Goal: Information Seeking & Learning: Find specific fact

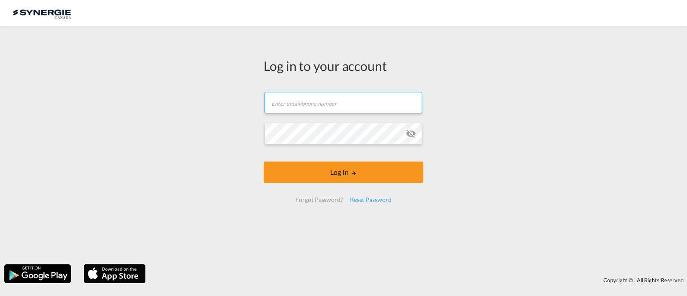
click at [346, 103] on input "text" at bounding box center [344, 102] width 158 height 21
type input "[EMAIL_ADDRESS][DOMAIN_NAME]"
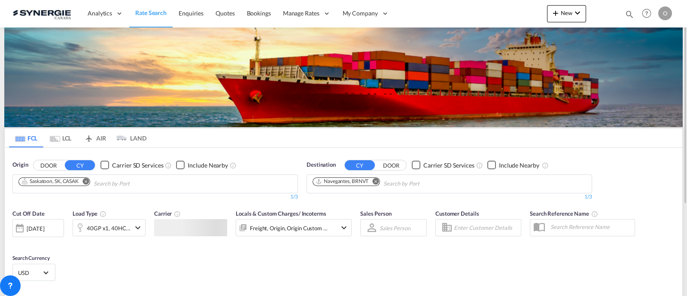
click at [627, 13] on div "Bookings Quotes Enquiries Help Resources Product Release O My Profile Logout" at bounding box center [647, 13] width 55 height 27
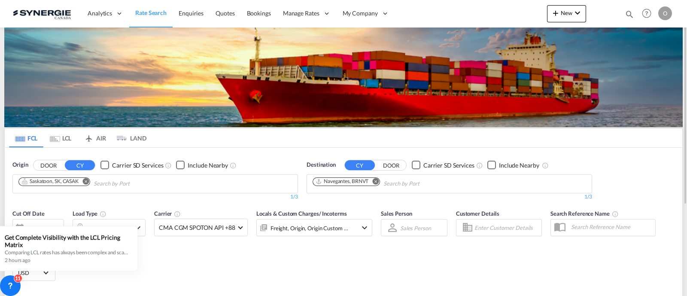
click at [625, 10] on md-icon "icon-magnify" at bounding box center [629, 13] width 9 height 9
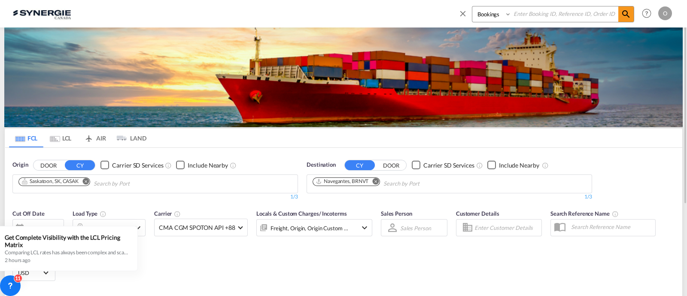
click at [507, 16] on select "Bookings Quotes Enquiries" at bounding box center [493, 13] width 41 height 15
select select "Quotes"
click at [473, 6] on select "Bookings Quotes Enquiries" at bounding box center [493, 13] width 41 height 15
click at [536, 19] on input at bounding box center [565, 13] width 107 height 15
paste input "SYC000012774"
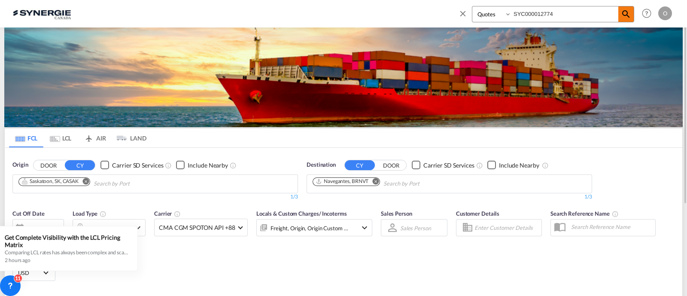
type input "SYC000012774"
click at [631, 10] on md-icon "icon-magnify" at bounding box center [626, 14] width 10 height 10
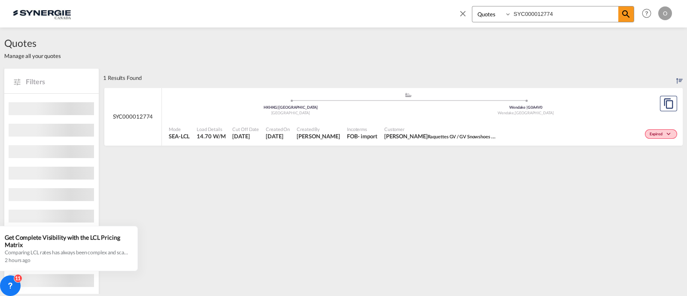
click at [427, 101] on span at bounding box center [526, 101] width 235 height 2
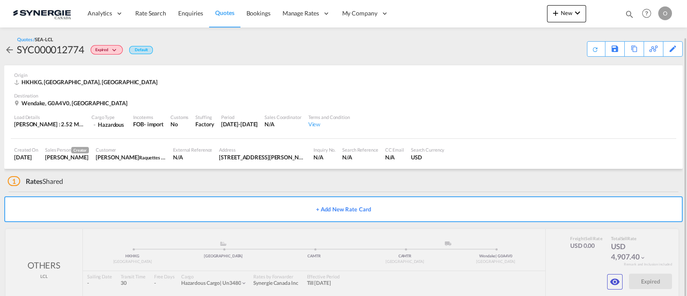
scroll to position [19, 0]
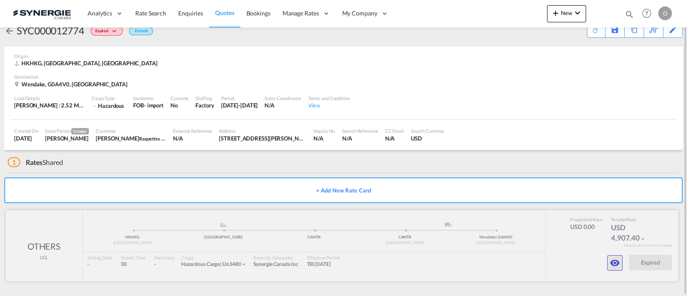
click at [618, 259] on md-icon "icon-eye" at bounding box center [615, 263] width 10 height 10
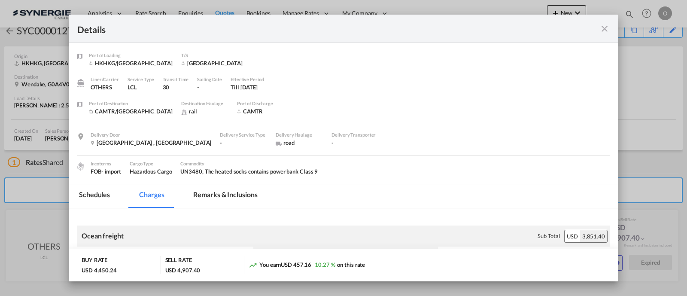
click at [229, 194] on md-tab-item "Remarks & Inclusions" at bounding box center [225, 196] width 85 height 24
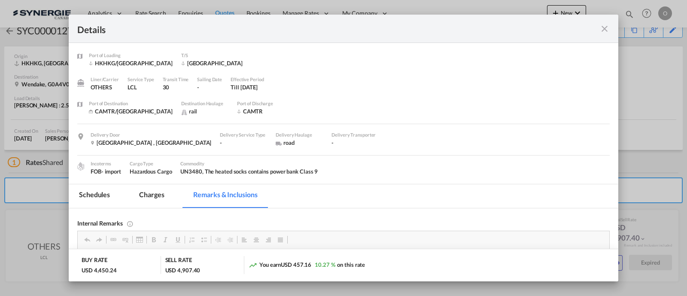
scroll to position [53, 0]
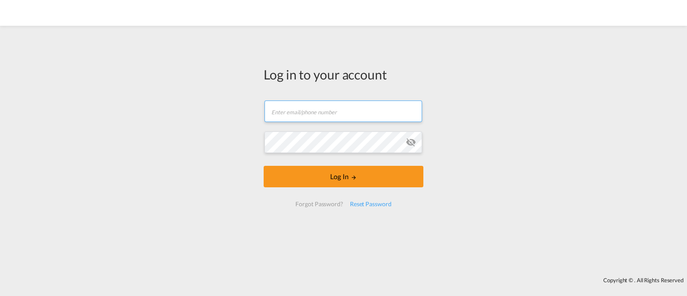
drag, startPoint x: 310, startPoint y: 110, endPoint x: 306, endPoint y: 117, distance: 8.3
click at [311, 110] on input "text" at bounding box center [344, 111] width 158 height 21
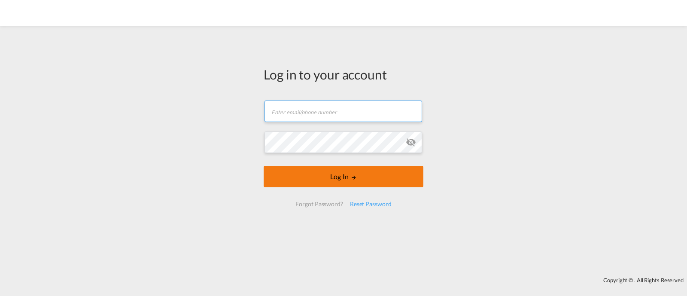
type input "ocean@gosynergie.com"
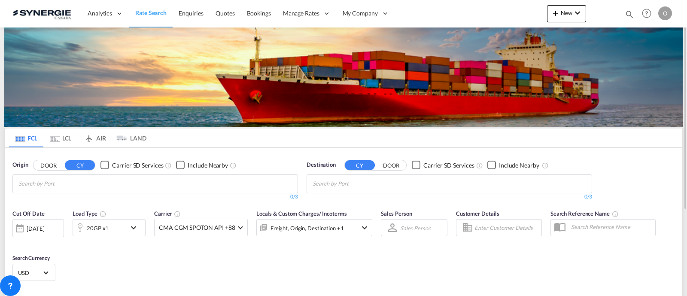
click at [629, 10] on div "Bookings Quotes Enquiries Help Resources Product Release O My Profile Logout" at bounding box center [647, 13] width 55 height 27
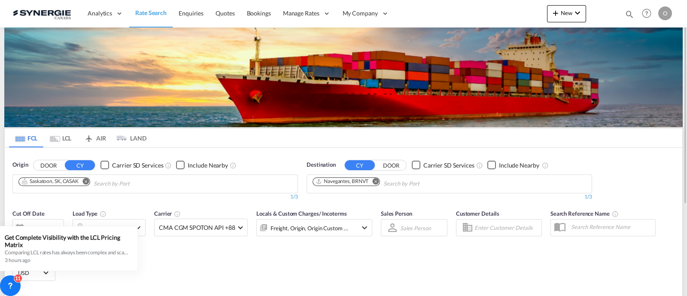
drag, startPoint x: 626, startPoint y: 13, endPoint x: 610, endPoint y: 16, distance: 16.2
click at [626, 12] on md-icon "icon-magnify" at bounding box center [629, 13] width 9 height 9
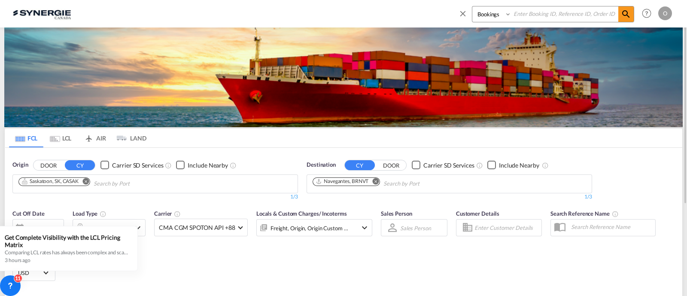
click at [485, 18] on select "Bookings Quotes Enquiries" at bounding box center [493, 13] width 41 height 15
select select "Quotes"
click at [473, 6] on select "Bookings Quotes Enquiries" at bounding box center [493, 13] width 41 height 15
click at [533, 18] on input at bounding box center [565, 13] width 107 height 15
paste input "SYC000012774"
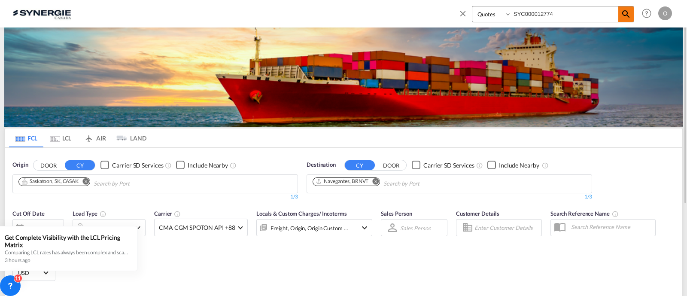
type input "SYC000012774"
click at [623, 14] on md-icon "icon-magnify" at bounding box center [626, 14] width 10 height 10
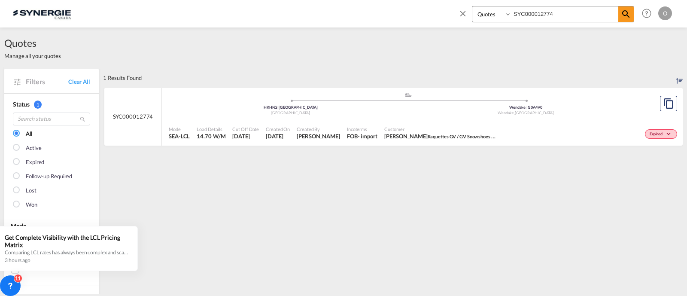
click at [391, 97] on div ".a{fill:#aaa8ad;} .a{fill:#aaa8ad;}" at bounding box center [408, 97] width 235 height 9
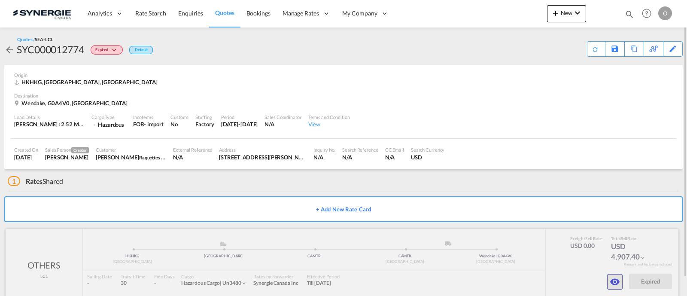
click at [618, 283] on md-icon "icon-eye" at bounding box center [615, 282] width 10 height 10
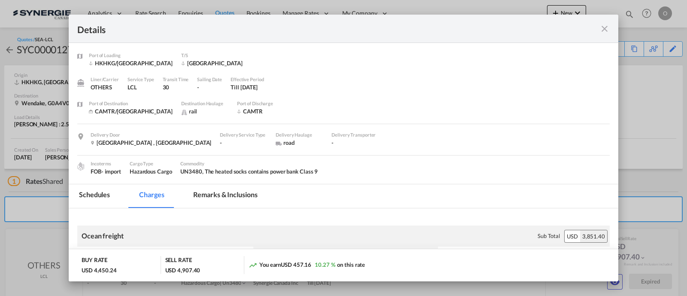
click at [240, 194] on md-tab-item "Remarks & Inclusions" at bounding box center [225, 196] width 85 height 24
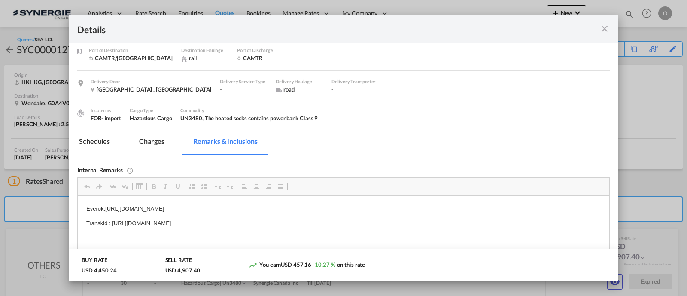
scroll to position [107, 0]
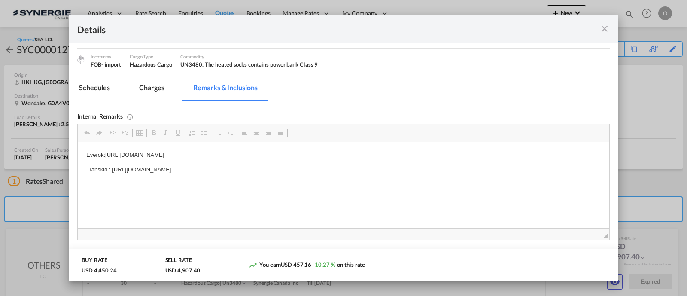
drag, startPoint x: 349, startPoint y: 171, endPoint x: 303, endPoint y: 173, distance: 45.6
drag, startPoint x: 340, startPoint y: 168, endPoint x: 304, endPoint y: 171, distance: 35.8
click at [304, 171] on p "Transkid : [URL][DOMAIN_NAME]" at bounding box center [343, 169] width 515 height 9
drag, startPoint x: 347, startPoint y: 171, endPoint x: 110, endPoint y: 168, distance: 237.1
click at [110, 168] on p "Transkid : [URL][DOMAIN_NAME]" at bounding box center [343, 169] width 515 height 9
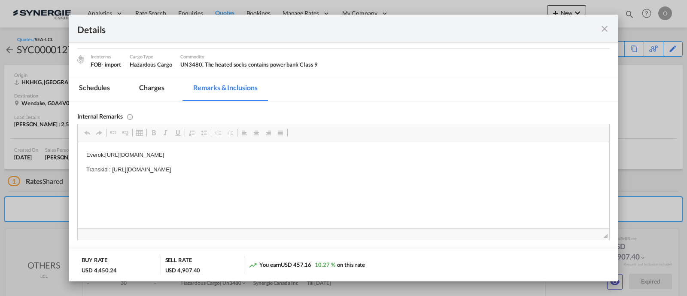
copy p "[URL][DOMAIN_NAME]"
